Goal: Information Seeking & Learning: Learn about a topic

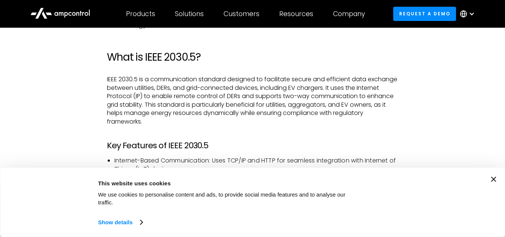
scroll to position [478, 0]
click at [496, 182] on icon "Close banner" at bounding box center [493, 178] width 5 height 5
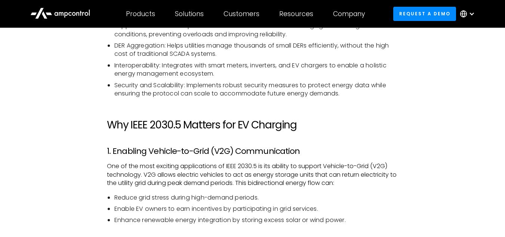
scroll to position [633, 0]
click at [345, 170] on p "One of the most exciting applications of IEEE 2030.5 is its ability to support …" at bounding box center [252, 173] width 291 height 25
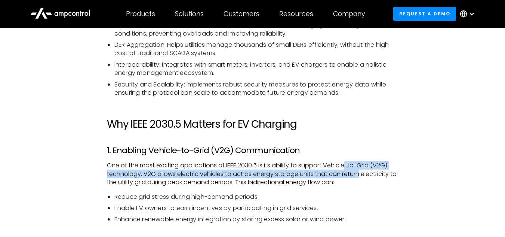
drag, startPoint x: 345, startPoint y: 170, endPoint x: 346, endPoint y: 157, distance: 13.5
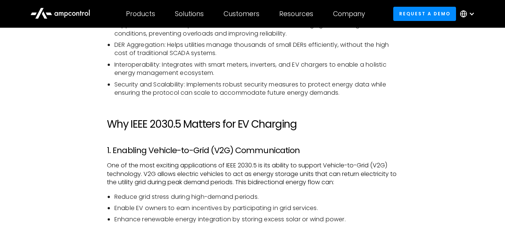
click at [372, 130] on h2 "Why IEEE 2030.5 Matters for EV Charging" at bounding box center [252, 124] width 291 height 13
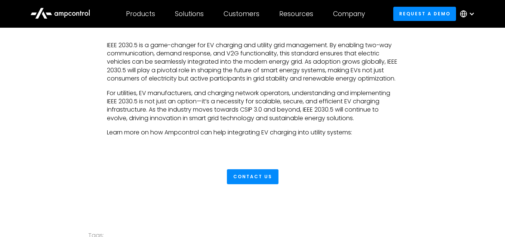
scroll to position [1733, 0]
